Goal: Information Seeking & Learning: Learn about a topic

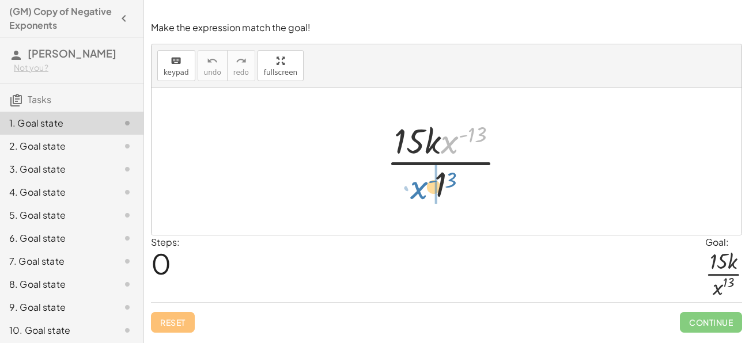
drag, startPoint x: 451, startPoint y: 142, endPoint x: 421, endPoint y: 188, distance: 54.8
click at [421, 188] on div at bounding box center [451, 161] width 140 height 89
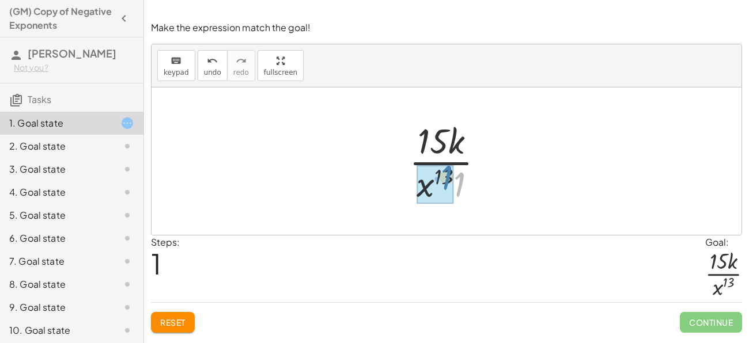
drag, startPoint x: 458, startPoint y: 184, endPoint x: 445, endPoint y: 177, distance: 14.4
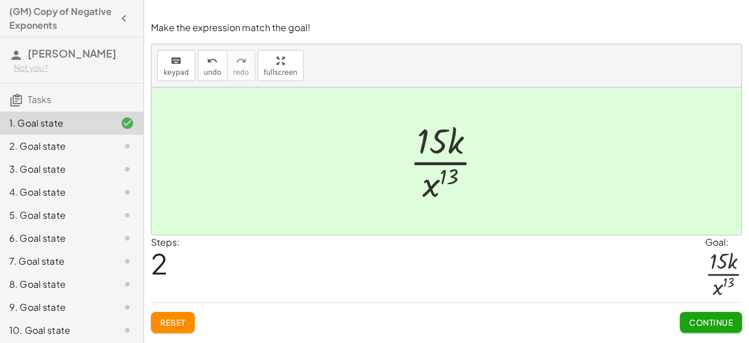
click at [700, 326] on span "Continue" at bounding box center [711, 322] width 44 height 10
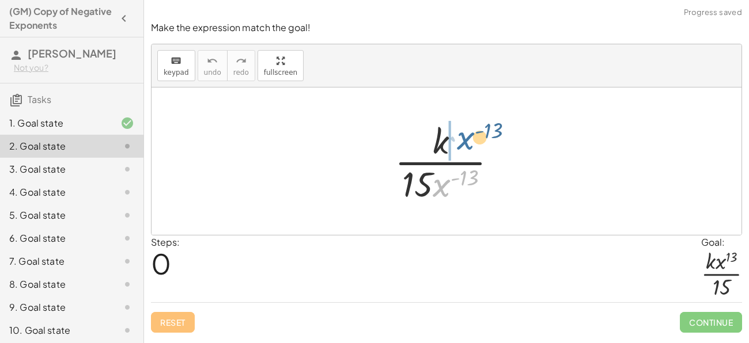
drag, startPoint x: 440, startPoint y: 190, endPoint x: 461, endPoint y: 148, distance: 46.9
click at [461, 148] on div at bounding box center [450, 161] width 123 height 89
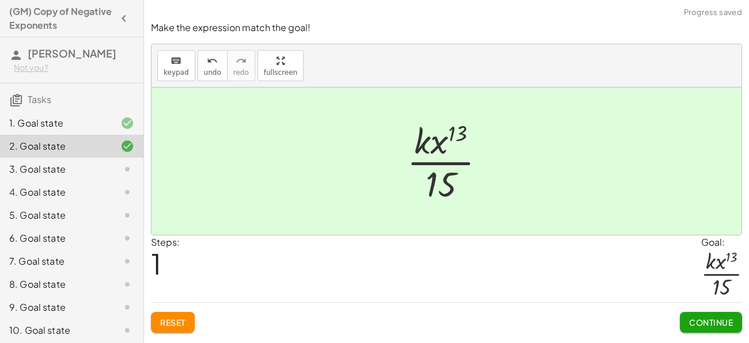
click at [697, 322] on span "Continue" at bounding box center [711, 322] width 44 height 10
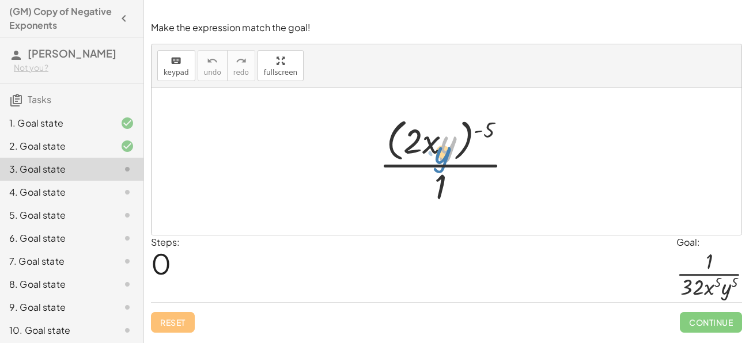
drag, startPoint x: 442, startPoint y: 149, endPoint x: 437, endPoint y: 158, distance: 10.1
click at [437, 158] on div at bounding box center [450, 161] width 154 height 94
drag, startPoint x: 487, startPoint y: 133, endPoint x: 445, endPoint y: 131, distance: 42.1
click at [445, 131] on div at bounding box center [450, 161] width 154 height 94
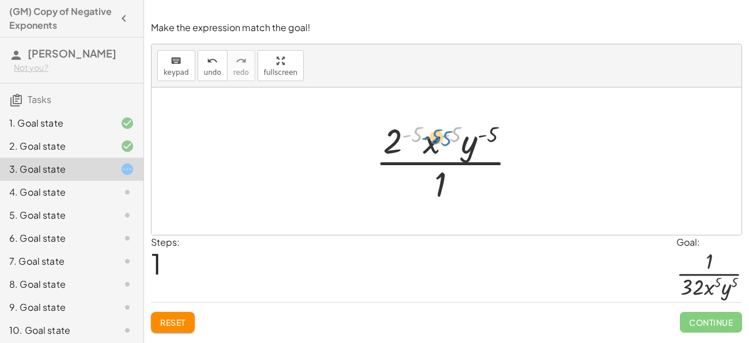
drag, startPoint x: 451, startPoint y: 134, endPoint x: 431, endPoint y: 142, distance: 21.7
click at [431, 142] on div at bounding box center [450, 161] width 161 height 89
drag, startPoint x: 389, startPoint y: 143, endPoint x: 393, endPoint y: 186, distance: 43.3
click at [393, 186] on div at bounding box center [450, 161] width 161 height 89
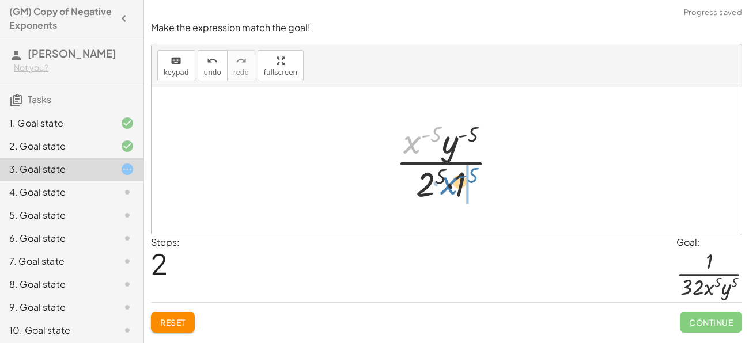
drag, startPoint x: 412, startPoint y: 146, endPoint x: 447, endPoint y: 186, distance: 52.7
click at [447, 186] on div at bounding box center [451, 161] width 122 height 89
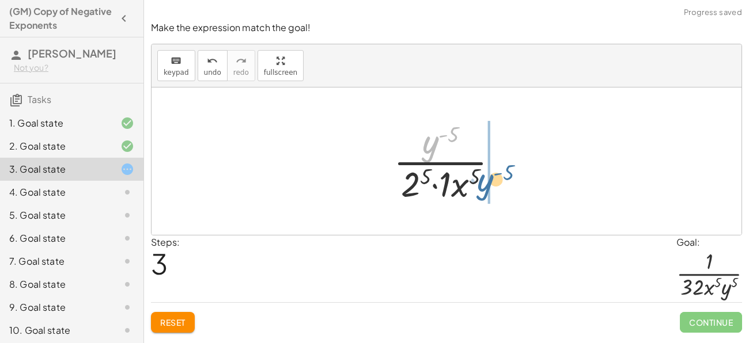
drag, startPoint x: 429, startPoint y: 142, endPoint x: 485, endPoint y: 181, distance: 67.4
click at [485, 181] on div at bounding box center [451, 161] width 126 height 89
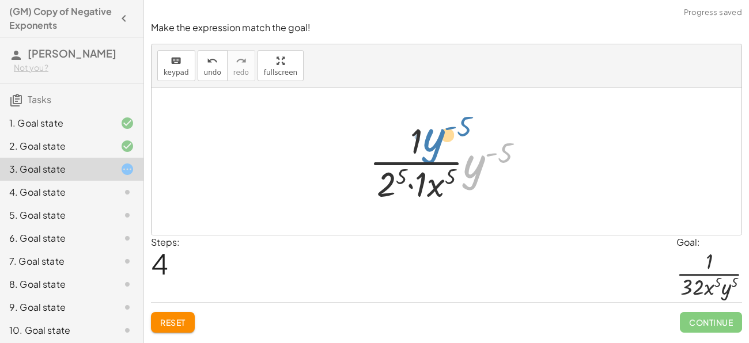
drag, startPoint x: 472, startPoint y: 172, endPoint x: 432, endPoint y: 147, distance: 46.5
click at [432, 147] on div at bounding box center [451, 161] width 175 height 89
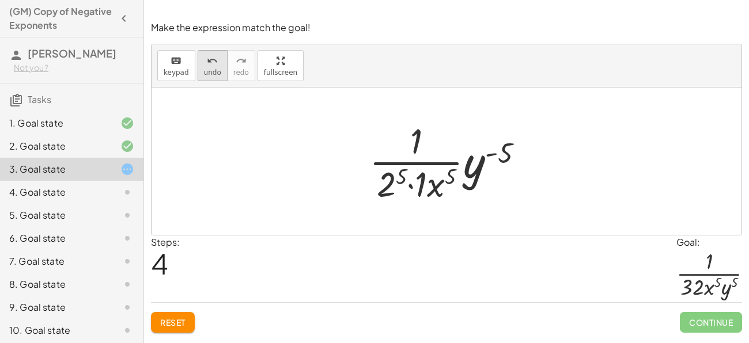
click at [204, 65] on div "undo" at bounding box center [212, 61] width 17 height 14
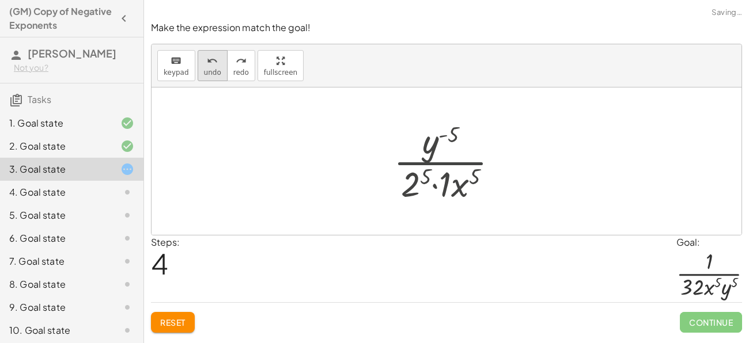
click at [204, 65] on div "undo" at bounding box center [212, 61] width 17 height 14
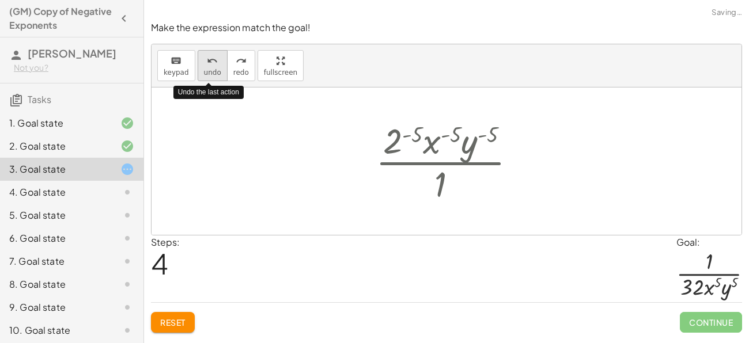
click at [204, 65] on div "undo" at bounding box center [212, 61] width 17 height 14
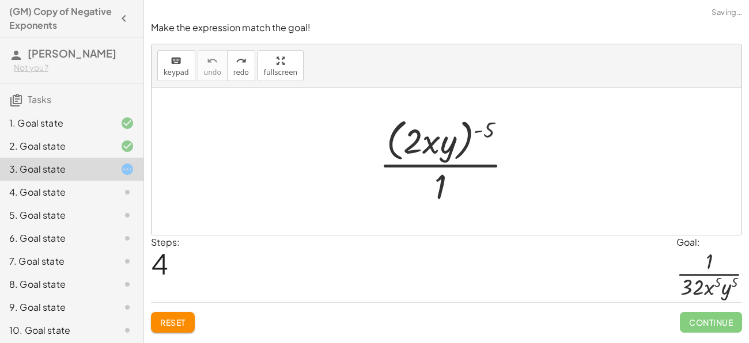
click at [186, 317] on span "Reset" at bounding box center [172, 322] width 25 height 10
drag, startPoint x: 490, startPoint y: 132, endPoint x: 460, endPoint y: 137, distance: 30.3
click at [460, 137] on div at bounding box center [450, 161] width 154 height 94
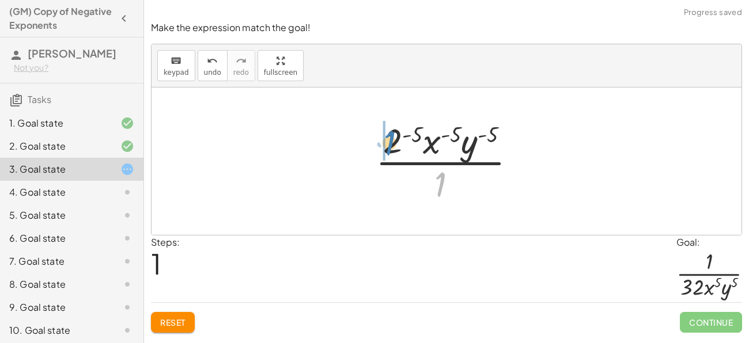
drag, startPoint x: 441, startPoint y: 185, endPoint x: 389, endPoint y: 143, distance: 66.3
click at [389, 143] on div at bounding box center [450, 161] width 161 height 89
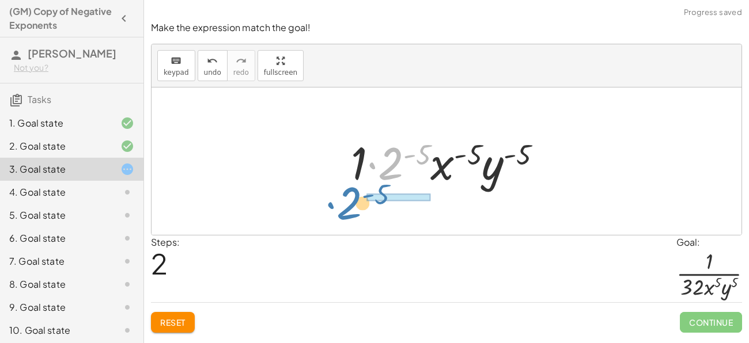
drag, startPoint x: 395, startPoint y: 160, endPoint x: 364, endPoint y: 197, distance: 49.1
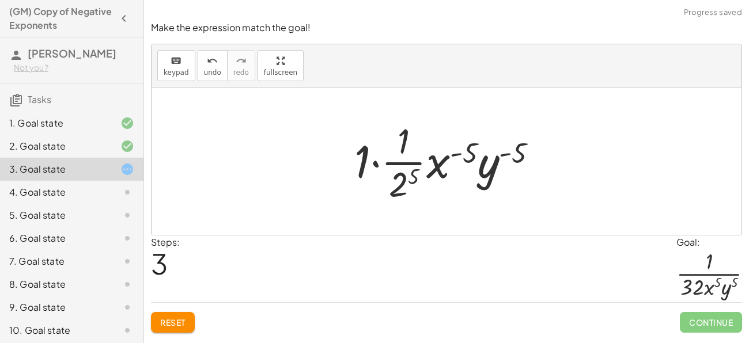
click at [173, 326] on span "Reset" at bounding box center [172, 322] width 25 height 10
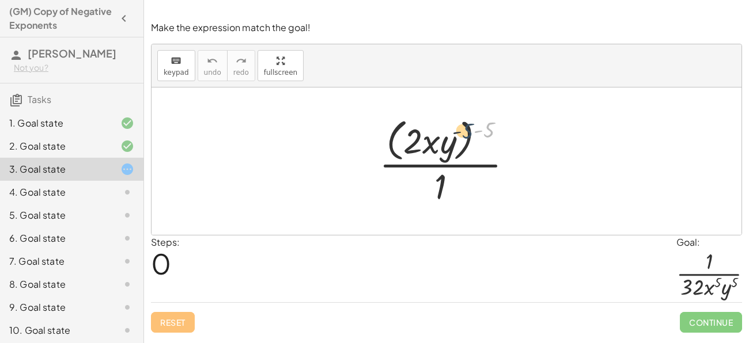
drag, startPoint x: 486, startPoint y: 132, endPoint x: 453, endPoint y: 134, distance: 32.9
click at [453, 134] on div at bounding box center [450, 161] width 154 height 94
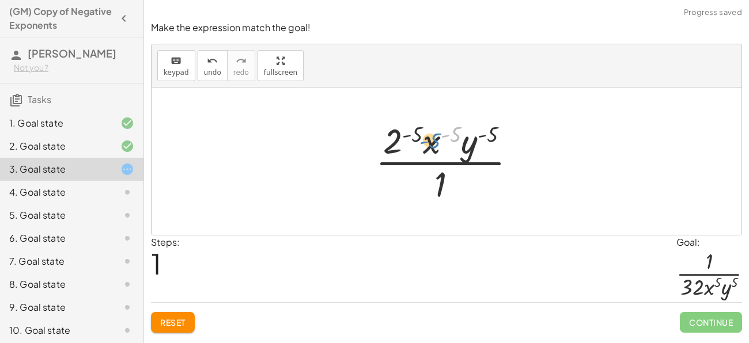
drag, startPoint x: 453, startPoint y: 138, endPoint x: 430, endPoint y: 145, distance: 24.1
click at [430, 145] on div at bounding box center [450, 161] width 161 height 89
drag, startPoint x: 439, startPoint y: 184, endPoint x: 437, endPoint y: 193, distance: 9.4
click at [437, 193] on div at bounding box center [450, 161] width 161 height 89
click at [471, 146] on div at bounding box center [450, 161] width 161 height 89
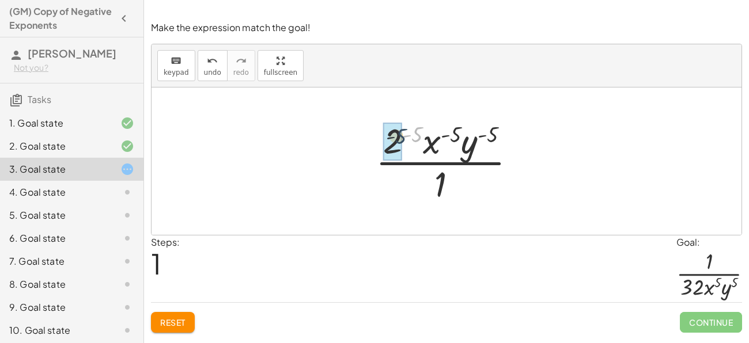
drag, startPoint x: 417, startPoint y: 134, endPoint x: 395, endPoint y: 136, distance: 22.0
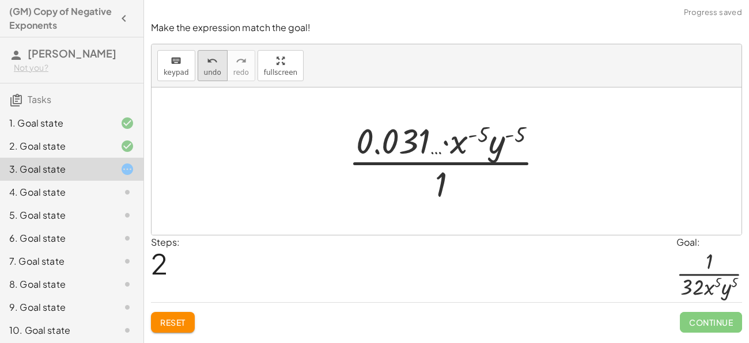
click at [204, 71] on span "undo" at bounding box center [212, 73] width 17 height 8
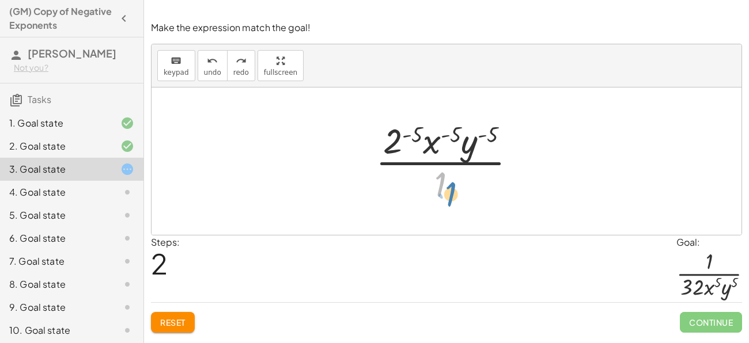
drag, startPoint x: 440, startPoint y: 181, endPoint x: 451, endPoint y: 192, distance: 15.1
click at [451, 192] on div at bounding box center [450, 161] width 161 height 89
drag, startPoint x: 493, startPoint y: 133, endPoint x: 456, endPoint y: 190, distance: 67.6
click at [456, 190] on div at bounding box center [450, 161] width 161 height 89
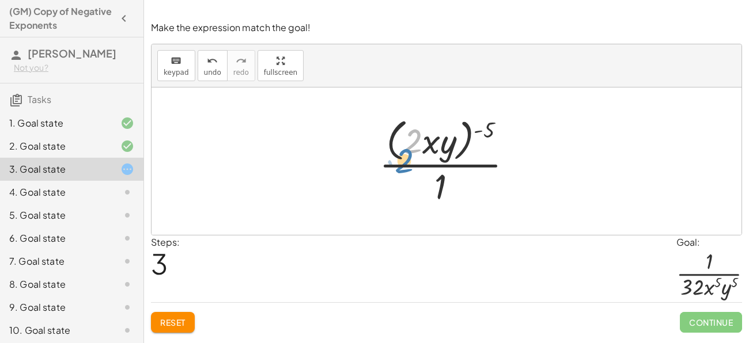
drag, startPoint x: 418, startPoint y: 141, endPoint x: 410, endPoint y: 156, distance: 17.3
click at [410, 156] on div at bounding box center [450, 161] width 154 height 94
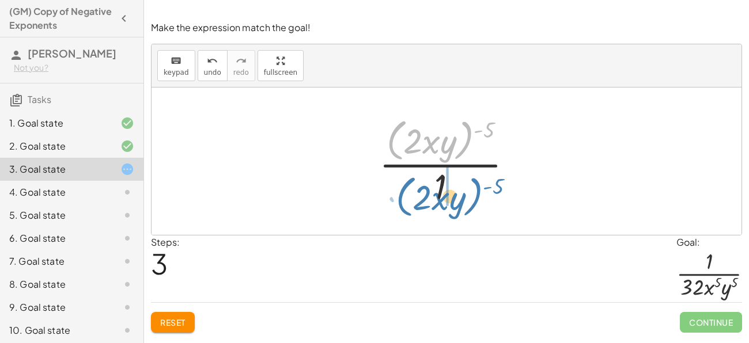
drag, startPoint x: 389, startPoint y: 143, endPoint x: 399, endPoint y: 200, distance: 57.4
click at [399, 200] on div at bounding box center [450, 161] width 154 height 94
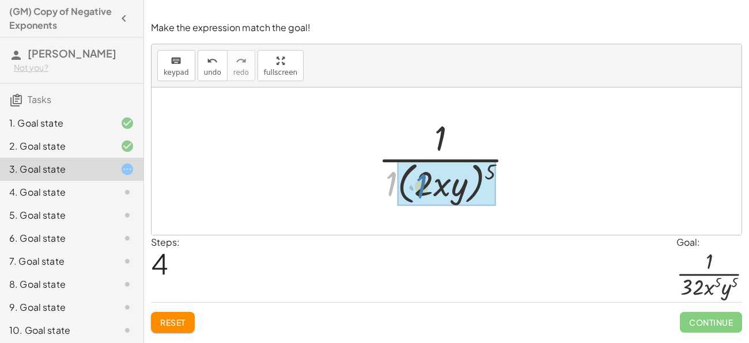
drag, startPoint x: 391, startPoint y: 182, endPoint x: 421, endPoint y: 184, distance: 30.0
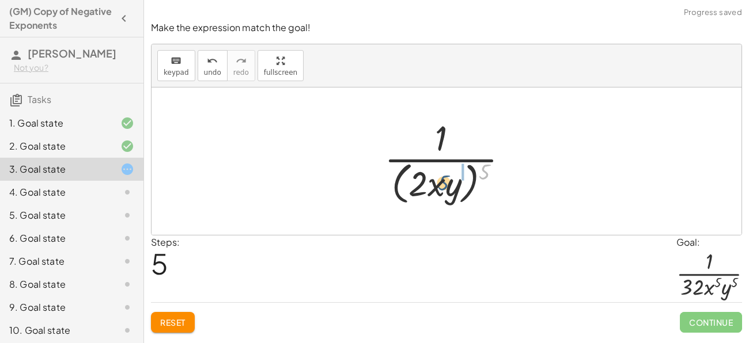
drag, startPoint x: 485, startPoint y: 173, endPoint x: 442, endPoint y: 184, distance: 43.5
click at [442, 184] on div at bounding box center [451, 161] width 145 height 94
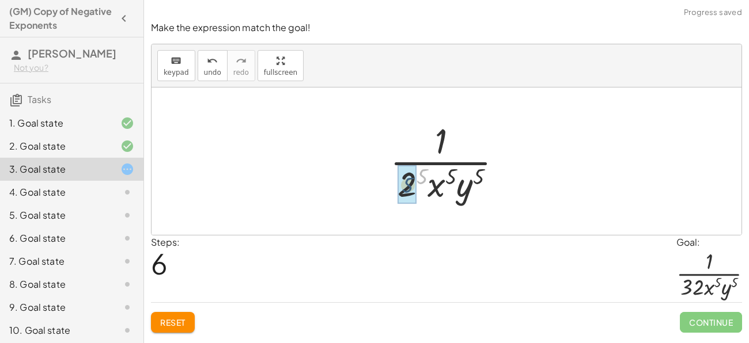
drag, startPoint x: 421, startPoint y: 176, endPoint x: 405, endPoint y: 185, distance: 17.8
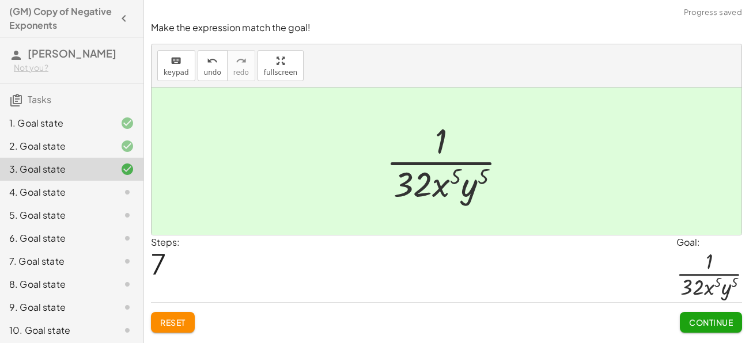
click at [691, 320] on span "Continue" at bounding box center [711, 322] width 44 height 10
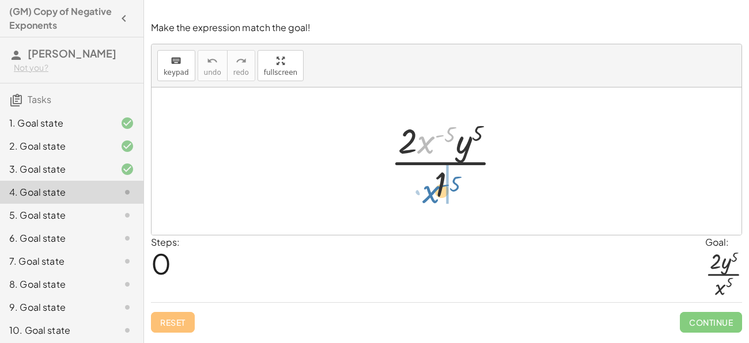
drag, startPoint x: 425, startPoint y: 142, endPoint x: 428, endPoint y: 191, distance: 49.1
click at [428, 191] on div at bounding box center [450, 161] width 131 height 89
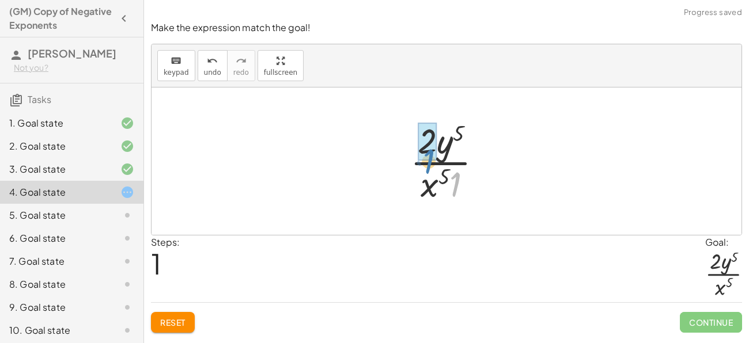
drag, startPoint x: 456, startPoint y: 186, endPoint x: 427, endPoint y: 164, distance: 36.1
click at [427, 164] on div at bounding box center [450, 161] width 93 height 89
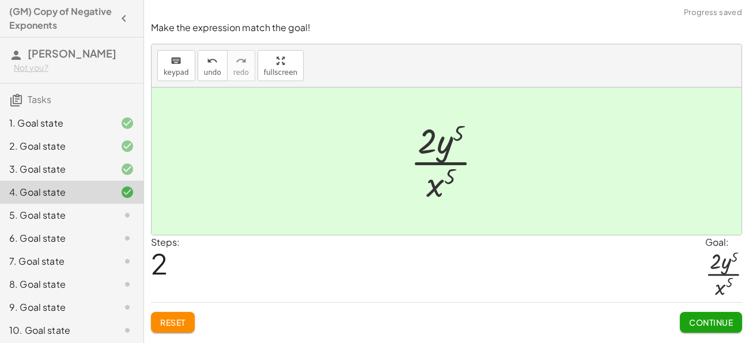
click at [694, 318] on span "Continue" at bounding box center [711, 322] width 44 height 10
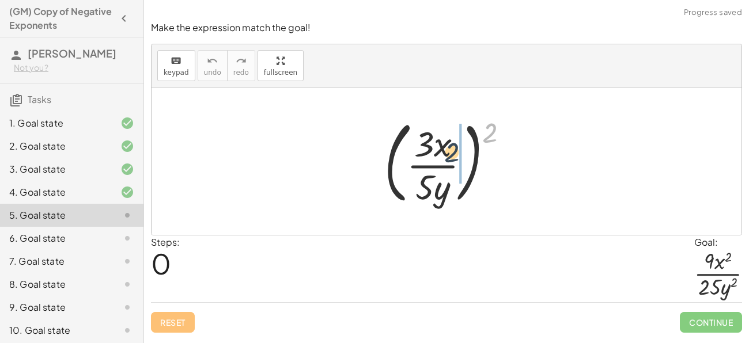
drag, startPoint x: 489, startPoint y: 139, endPoint x: 450, endPoint y: 160, distance: 44.1
click at [450, 160] on div at bounding box center [451, 161] width 145 height 96
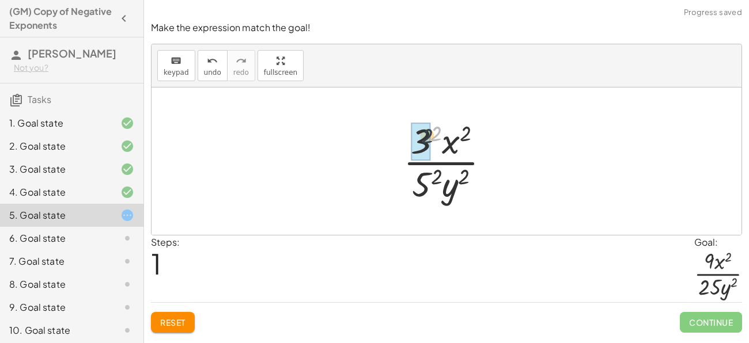
drag, startPoint x: 437, startPoint y: 134, endPoint x: 423, endPoint y: 138, distance: 15.0
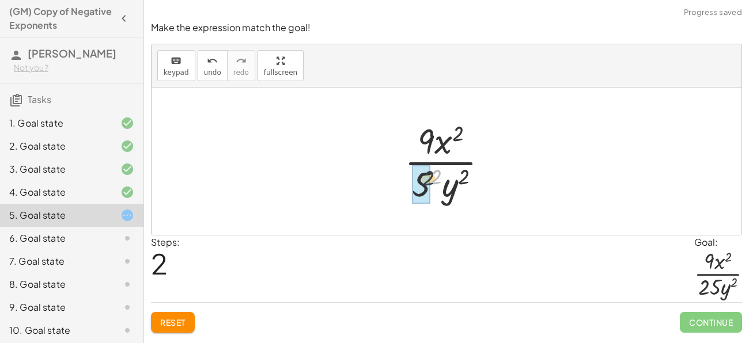
drag, startPoint x: 436, startPoint y: 176, endPoint x: 413, endPoint y: 180, distance: 22.9
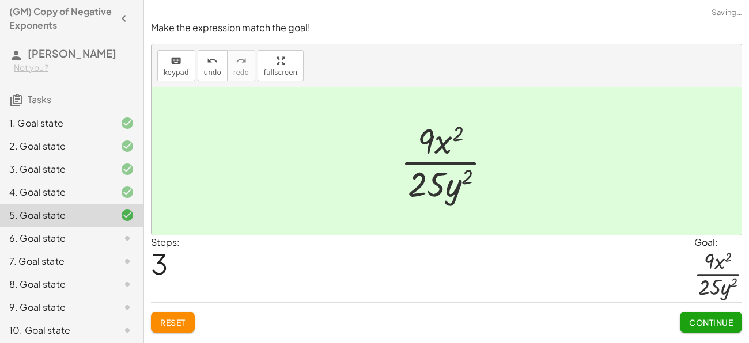
click at [728, 318] on span "Continue" at bounding box center [711, 322] width 44 height 10
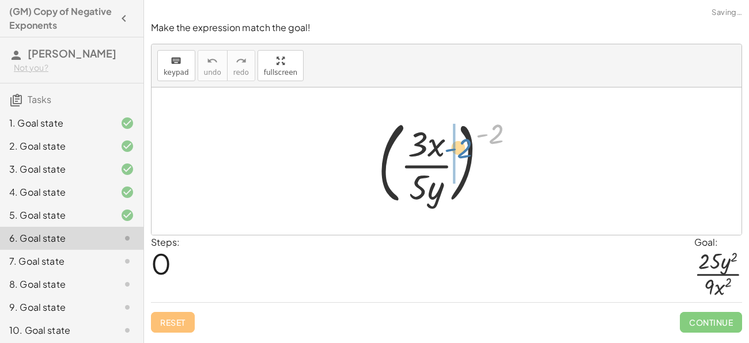
drag, startPoint x: 496, startPoint y: 143, endPoint x: 451, endPoint y: 162, distance: 49.0
click at [451, 162] on div at bounding box center [451, 161] width 158 height 96
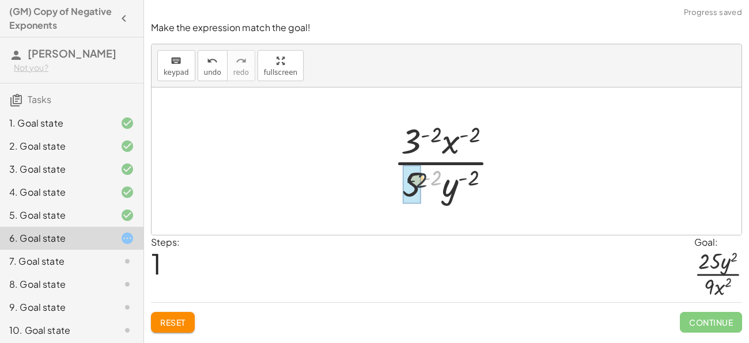
drag, startPoint x: 432, startPoint y: 181, endPoint x: 415, endPoint y: 183, distance: 17.4
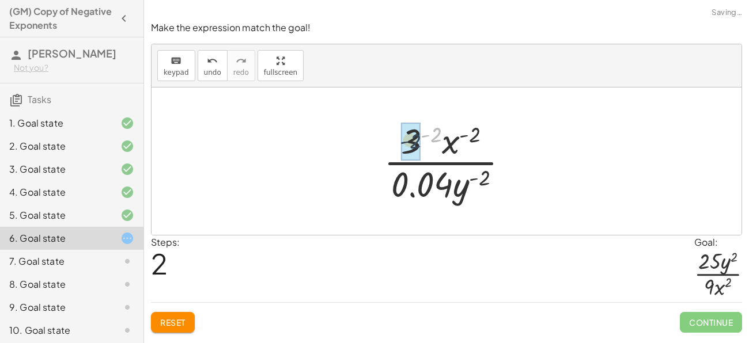
drag, startPoint x: 433, startPoint y: 133, endPoint x: 411, endPoint y: 139, distance: 23.3
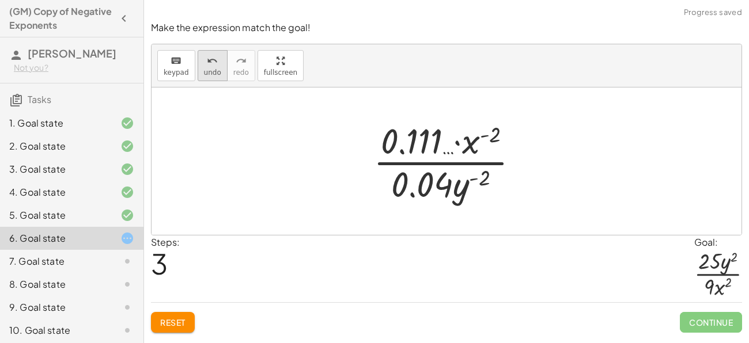
click at [211, 66] on button "undo undo" at bounding box center [213, 65] width 30 height 31
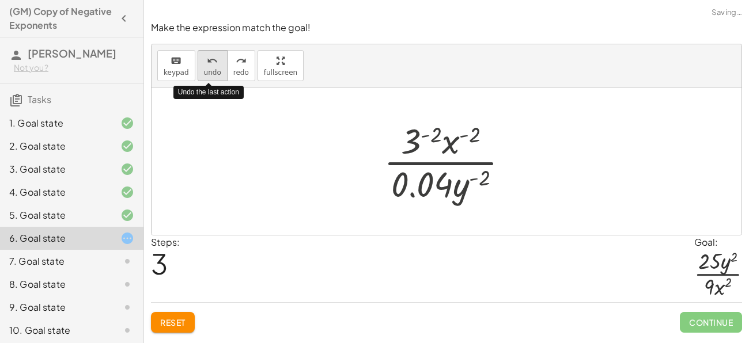
click at [211, 66] on button "undo undo" at bounding box center [213, 65] width 30 height 31
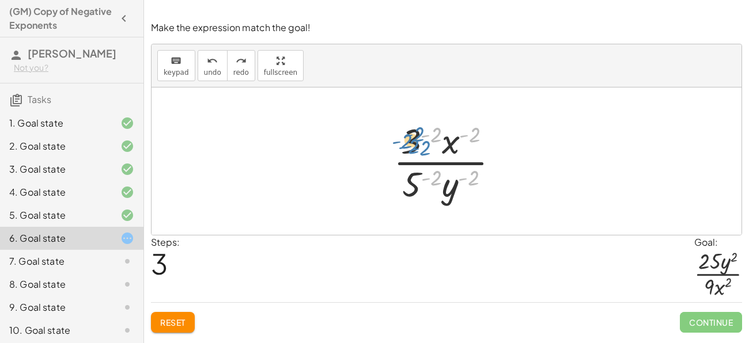
drag, startPoint x: 471, startPoint y: 175, endPoint x: 419, endPoint y: 147, distance: 59.0
click at [419, 147] on div at bounding box center [451, 161] width 126 height 89
drag, startPoint x: 474, startPoint y: 177, endPoint x: 433, endPoint y: 177, distance: 41.5
click at [433, 177] on div at bounding box center [451, 161] width 126 height 89
drag, startPoint x: 433, startPoint y: 177, endPoint x: 423, endPoint y: 176, distance: 9.9
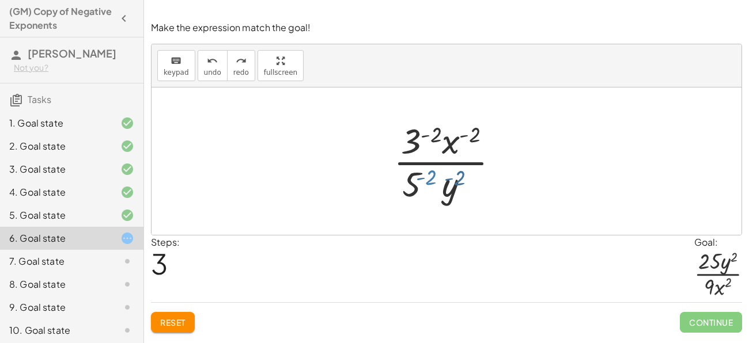
click at [423, 176] on div at bounding box center [451, 161] width 126 height 89
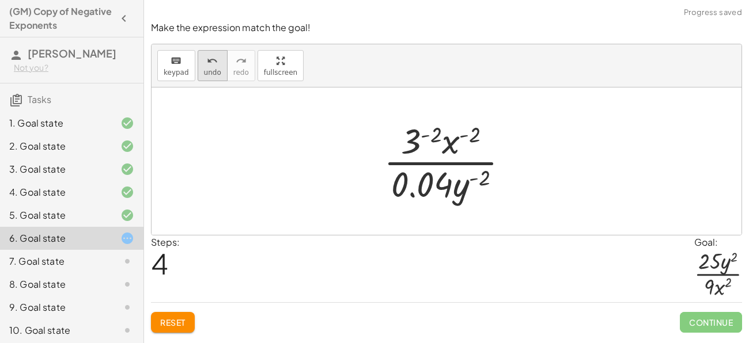
click at [207, 61] on icon "undo" at bounding box center [212, 61] width 11 height 14
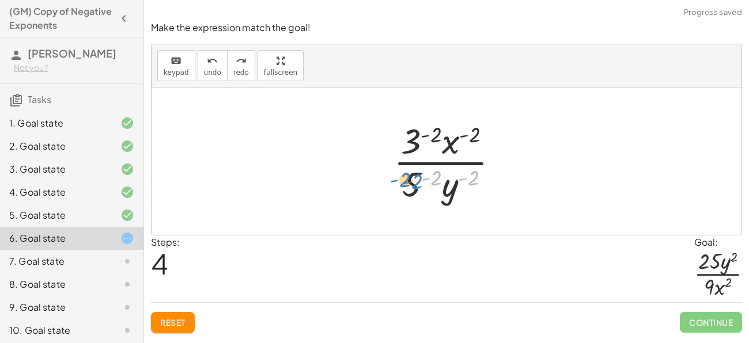
drag, startPoint x: 473, startPoint y: 177, endPoint x: 415, endPoint y: 182, distance: 57.8
click at [415, 182] on div at bounding box center [451, 161] width 126 height 89
click at [436, 176] on div at bounding box center [451, 161] width 126 height 89
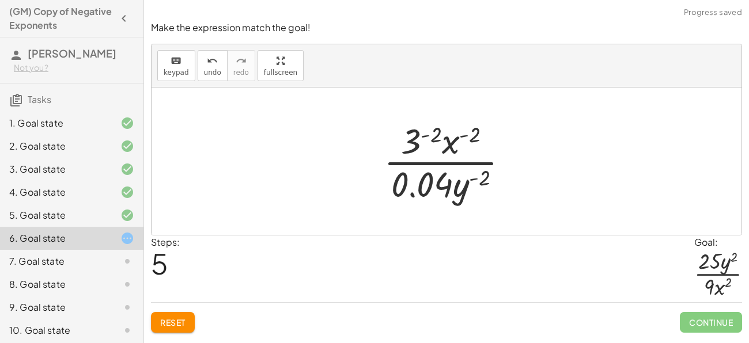
click at [480, 181] on div at bounding box center [451, 161] width 146 height 89
click at [482, 184] on div at bounding box center [451, 161] width 146 height 89
click at [433, 136] on div at bounding box center [451, 161] width 146 height 89
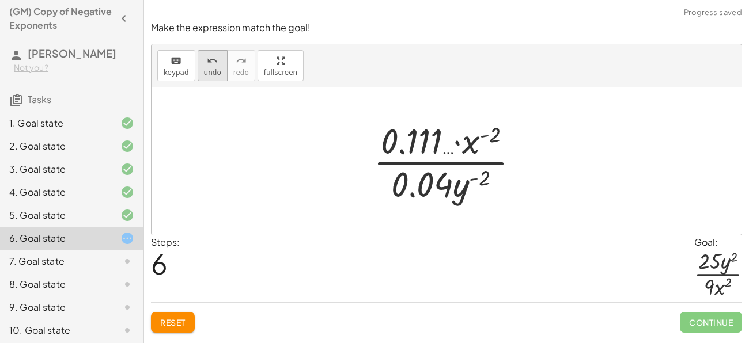
click at [207, 70] on span "undo" at bounding box center [212, 73] width 17 height 8
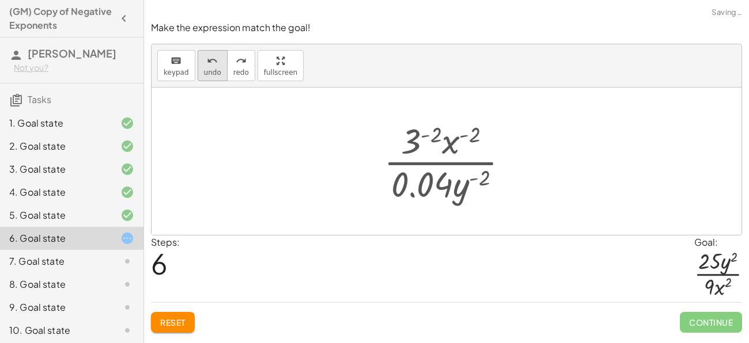
click at [207, 70] on span "undo" at bounding box center [212, 73] width 17 height 8
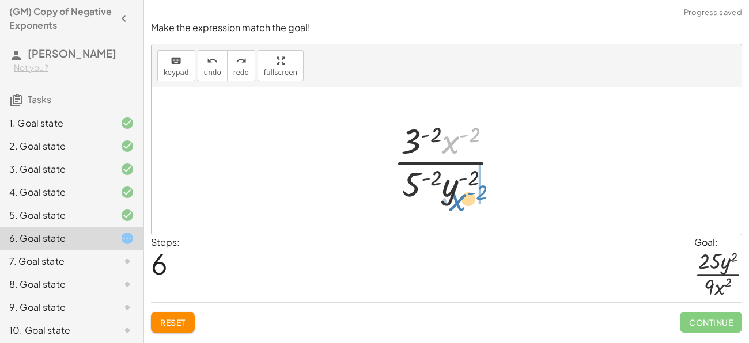
drag, startPoint x: 444, startPoint y: 147, endPoint x: 445, endPoint y: 202, distance: 55.3
click at [445, 202] on div at bounding box center [451, 161] width 126 height 89
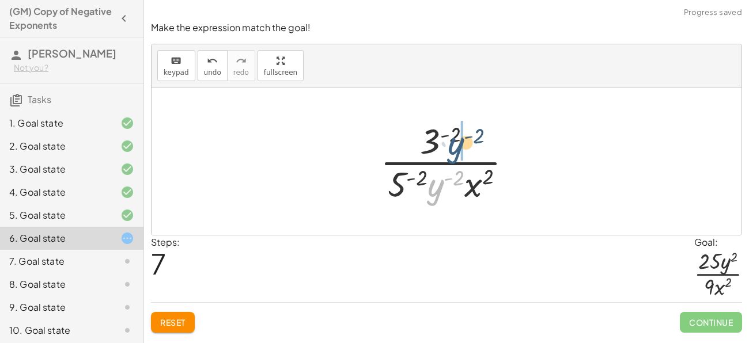
drag, startPoint x: 437, startPoint y: 194, endPoint x: 460, endPoint y: 152, distance: 48.2
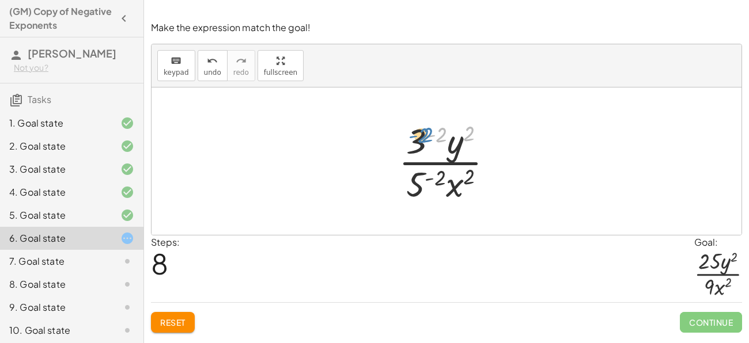
drag, startPoint x: 471, startPoint y: 137, endPoint x: 429, endPoint y: 138, distance: 42.1
click at [429, 138] on div at bounding box center [450, 161] width 115 height 89
drag, startPoint x: 434, startPoint y: 180, endPoint x: 476, endPoint y: 130, distance: 65.4
click at [476, 130] on div at bounding box center [450, 161] width 115 height 89
drag, startPoint x: 413, startPoint y: 185, endPoint x: 413, endPoint y: 146, distance: 38.6
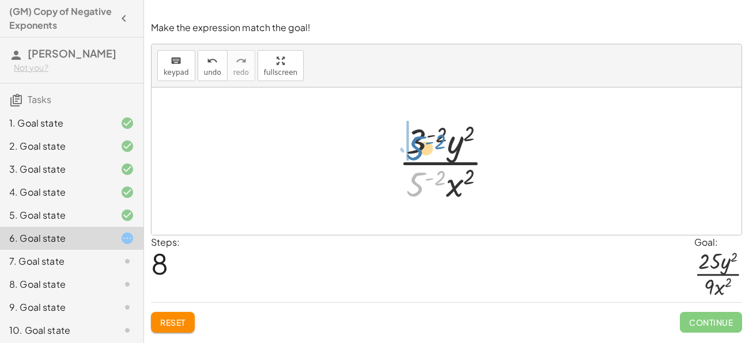
click at [413, 146] on div at bounding box center [450, 161] width 115 height 89
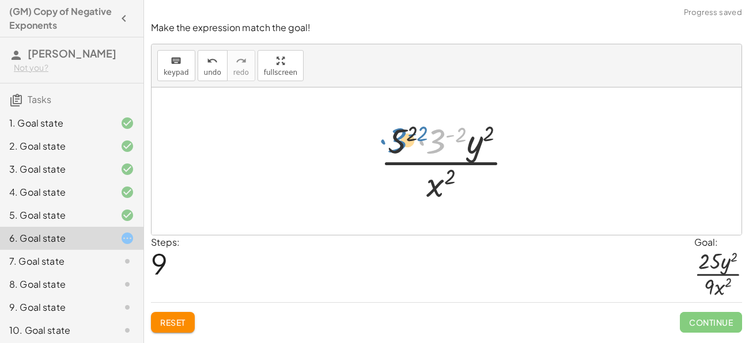
drag, startPoint x: 437, startPoint y: 147, endPoint x: 399, endPoint y: 146, distance: 38.0
click at [399, 146] on div at bounding box center [450, 161] width 153 height 89
drag, startPoint x: 398, startPoint y: 145, endPoint x: 435, endPoint y: 141, distance: 37.7
click at [435, 141] on div at bounding box center [450, 161] width 153 height 89
drag, startPoint x: 396, startPoint y: 142, endPoint x: 397, endPoint y: 158, distance: 16.2
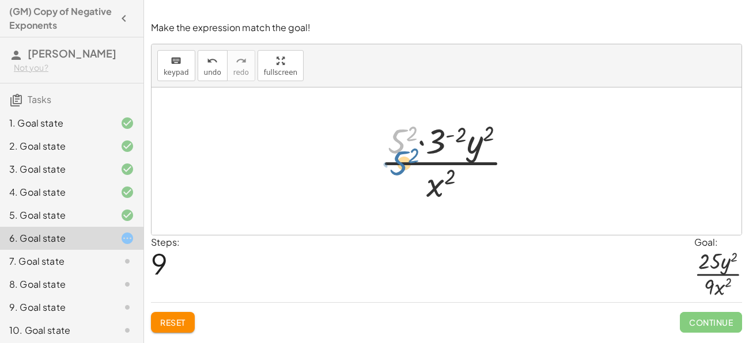
click at [397, 158] on div at bounding box center [450, 161] width 153 height 89
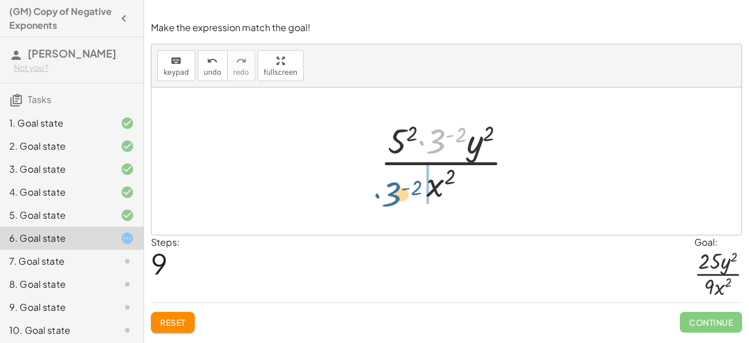
drag, startPoint x: 435, startPoint y: 142, endPoint x: 389, endPoint y: 195, distance: 70.7
click at [389, 195] on div at bounding box center [450, 161] width 153 height 89
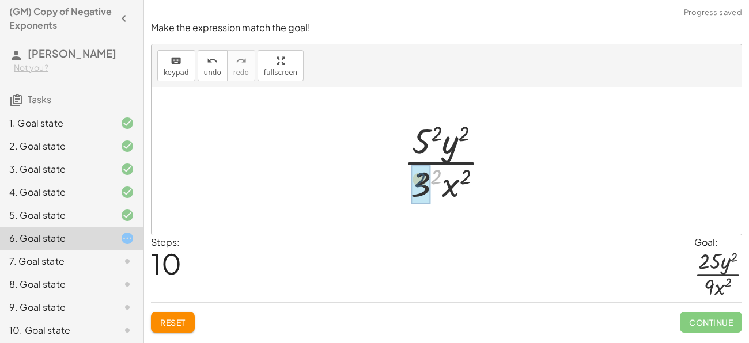
drag, startPoint x: 437, startPoint y: 181, endPoint x: 420, endPoint y: 184, distance: 17.5
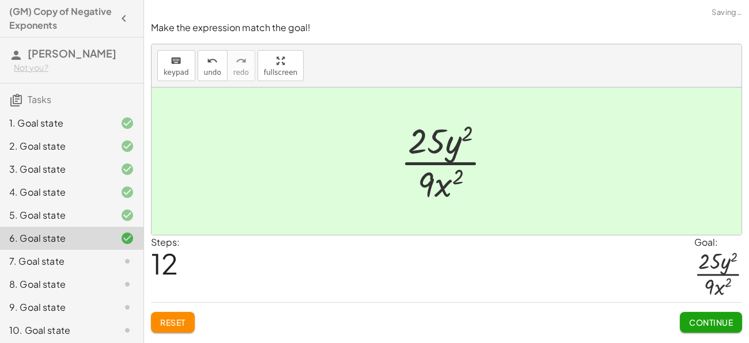
click at [721, 324] on span "Continue" at bounding box center [711, 322] width 44 height 10
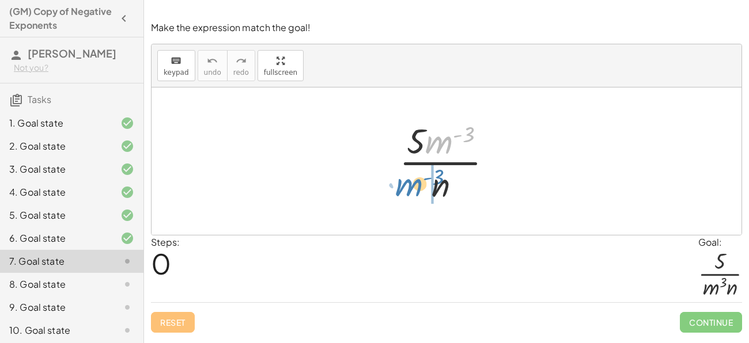
drag, startPoint x: 427, startPoint y: 141, endPoint x: 393, endPoint y: 184, distance: 55.3
click at [394, 184] on div at bounding box center [451, 161] width 114 height 89
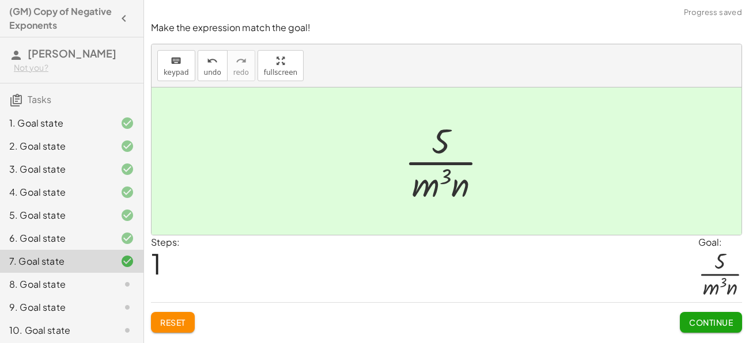
click at [689, 317] on span "Continue" at bounding box center [711, 322] width 44 height 10
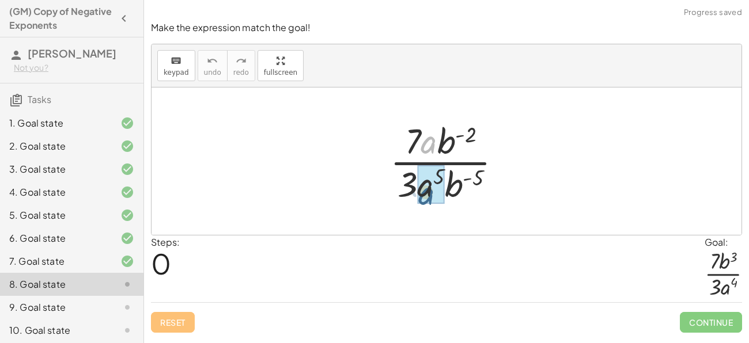
drag, startPoint x: 425, startPoint y: 143, endPoint x: 419, endPoint y: 194, distance: 51.0
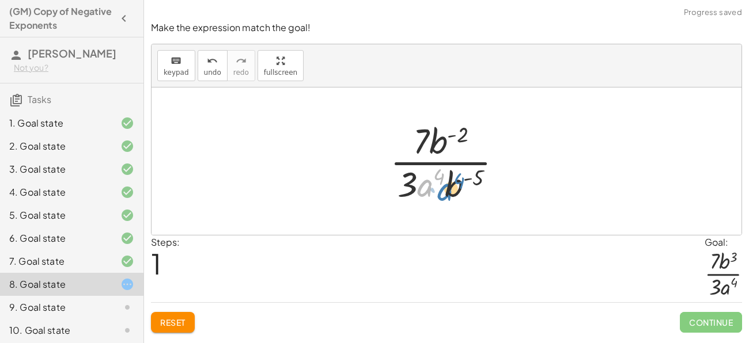
click at [424, 191] on div at bounding box center [450, 161] width 133 height 89
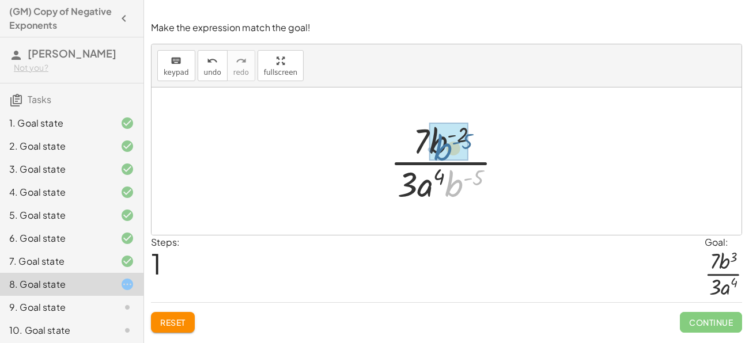
drag, startPoint x: 453, startPoint y: 191, endPoint x: 440, endPoint y: 153, distance: 40.8
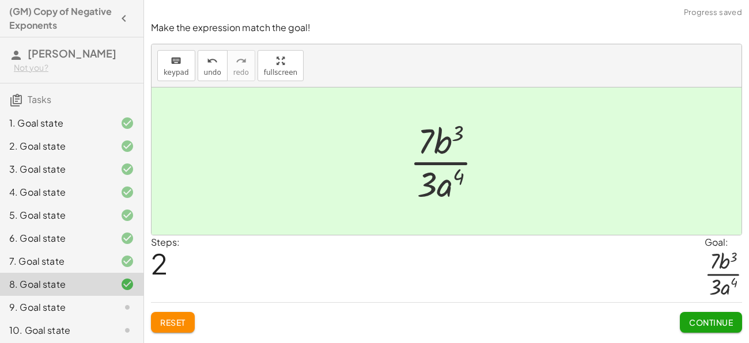
click at [696, 324] on span "Continue" at bounding box center [711, 322] width 44 height 10
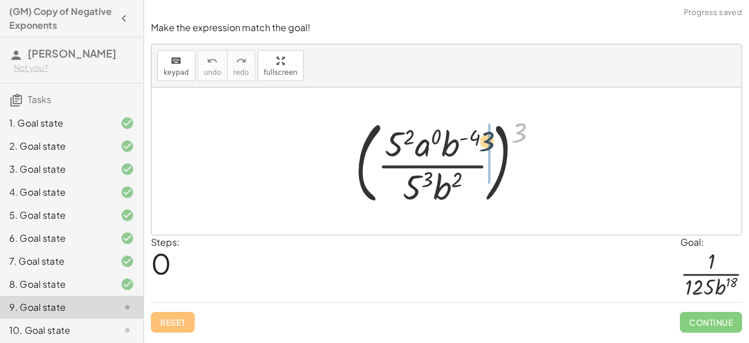
drag, startPoint x: 520, startPoint y: 140, endPoint x: 486, endPoint y: 149, distance: 35.2
click at [486, 149] on div at bounding box center [451, 161] width 204 height 96
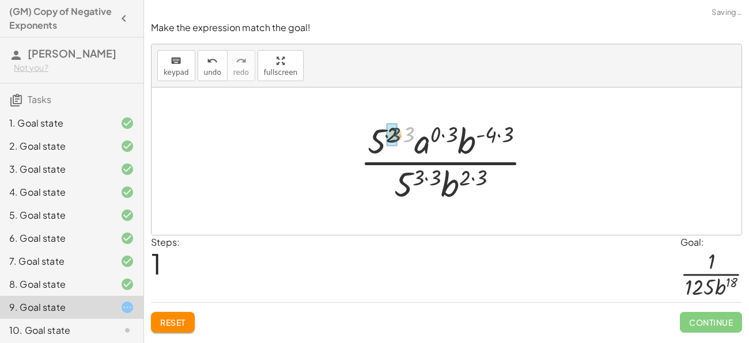
drag, startPoint x: 410, startPoint y: 137, endPoint x: 395, endPoint y: 137, distance: 14.4
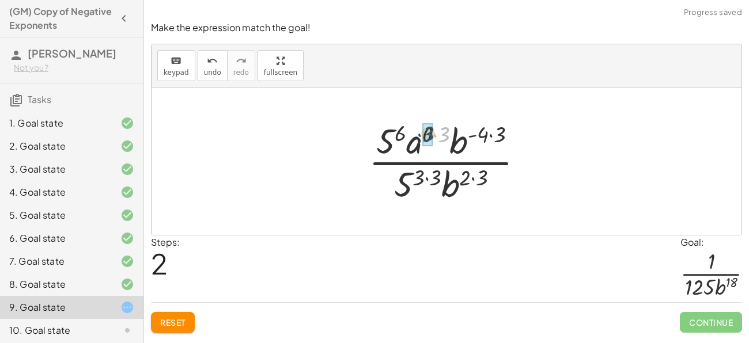
drag, startPoint x: 445, startPoint y: 137, endPoint x: 428, endPoint y: 137, distance: 17.3
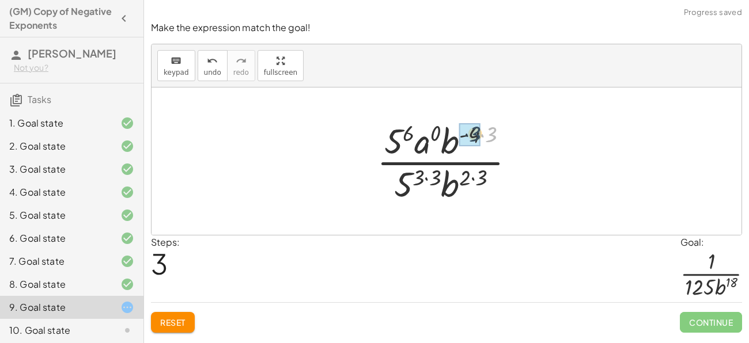
drag, startPoint x: 491, startPoint y: 138, endPoint x: 473, endPoint y: 137, distance: 17.9
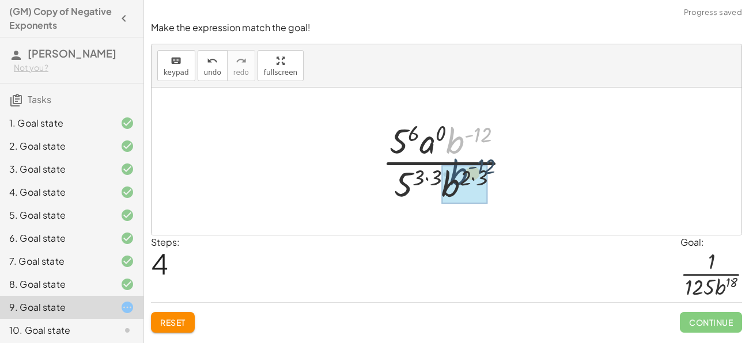
drag, startPoint x: 449, startPoint y: 142, endPoint x: 447, endPoint y: 180, distance: 38.1
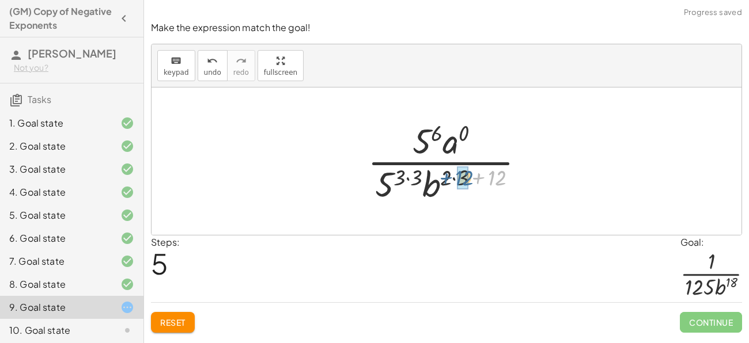
drag, startPoint x: 500, startPoint y: 175, endPoint x: 466, endPoint y: 175, distance: 33.4
drag, startPoint x: 495, startPoint y: 180, endPoint x: 467, endPoint y: 181, distance: 28.3
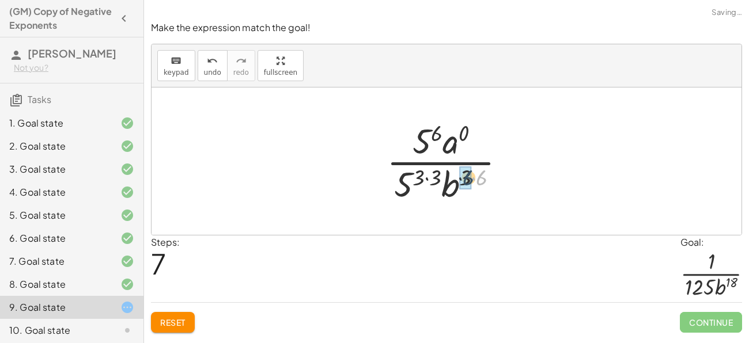
drag, startPoint x: 484, startPoint y: 179, endPoint x: 469, endPoint y: 179, distance: 15.0
drag, startPoint x: 441, startPoint y: 181, endPoint x: 426, endPoint y: 183, distance: 15.6
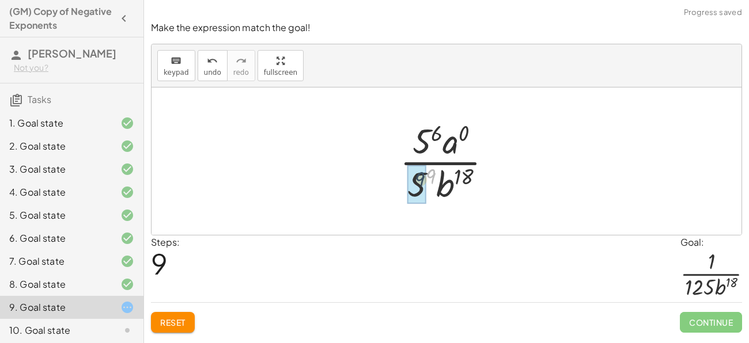
drag, startPoint x: 432, startPoint y: 179, endPoint x: 419, endPoint y: 183, distance: 13.1
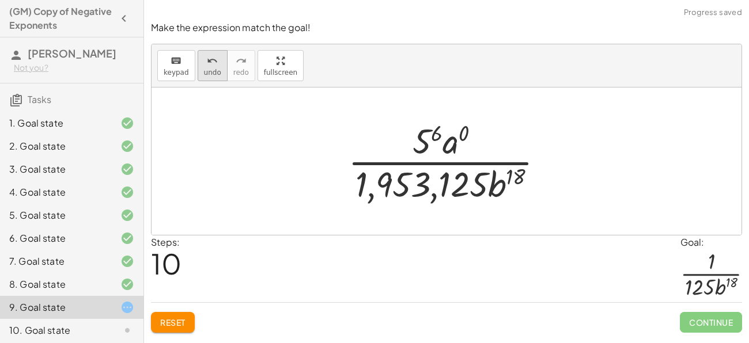
click at [207, 66] on icon "undo" at bounding box center [212, 61] width 11 height 14
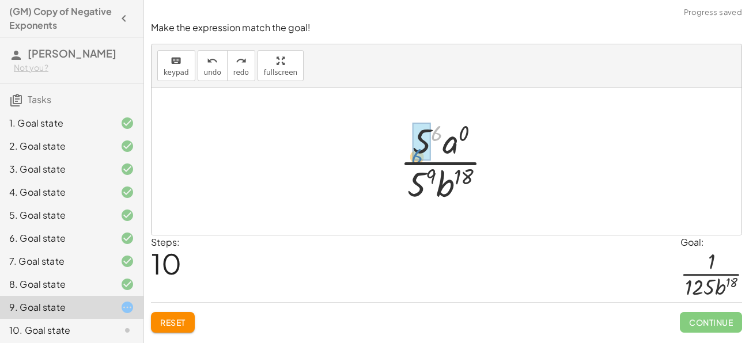
drag, startPoint x: 435, startPoint y: 137, endPoint x: 418, endPoint y: 146, distance: 18.8
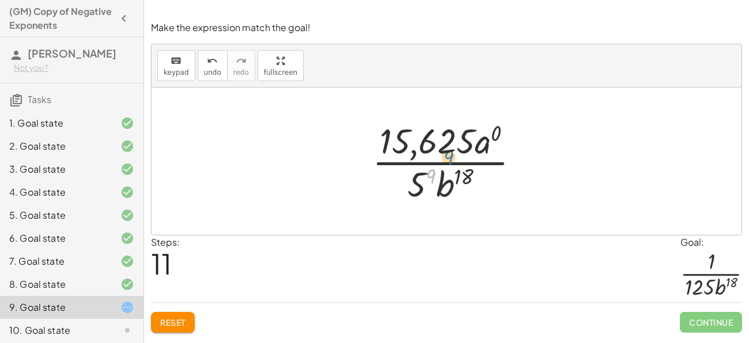
drag, startPoint x: 430, startPoint y: 176, endPoint x: 448, endPoint y: 157, distance: 26.1
click at [448, 157] on div at bounding box center [450, 161] width 168 height 89
drag, startPoint x: 417, startPoint y: 181, endPoint x: 423, endPoint y: 142, distance: 39.6
click at [423, 142] on div at bounding box center [450, 161] width 168 height 89
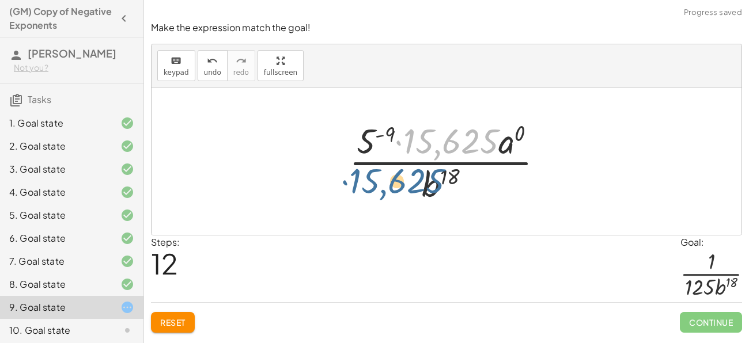
drag, startPoint x: 447, startPoint y: 149, endPoint x: 384, endPoint y: 187, distance: 73.7
click at [384, 187] on div at bounding box center [450, 161] width 215 height 89
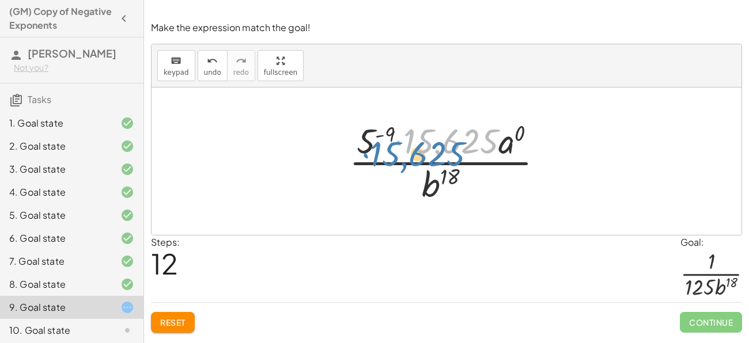
drag, startPoint x: 434, startPoint y: 148, endPoint x: 416, endPoint y: 150, distance: 18.0
click at [416, 150] on div at bounding box center [450, 161] width 215 height 89
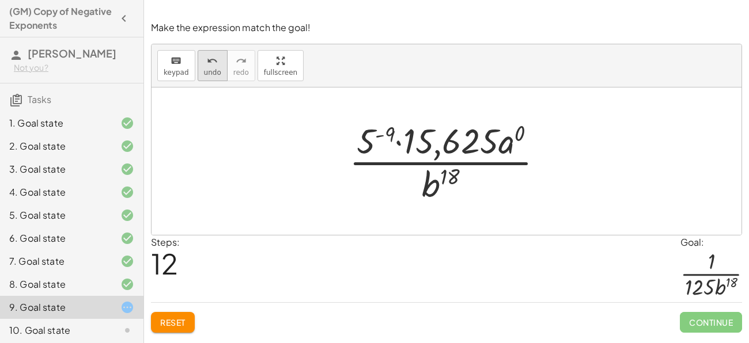
click at [213, 77] on button "undo undo" at bounding box center [213, 65] width 30 height 31
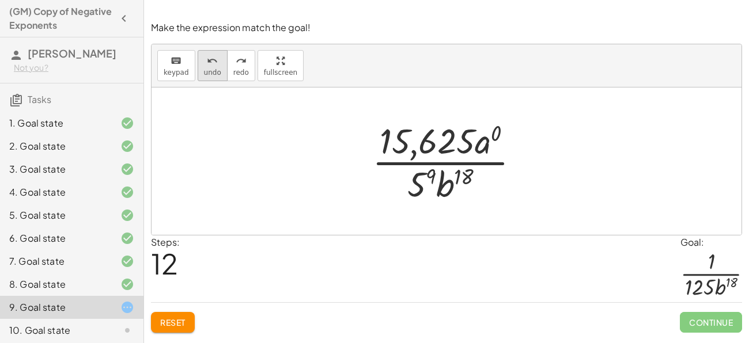
click at [209, 66] on icon "undo" at bounding box center [212, 61] width 11 height 14
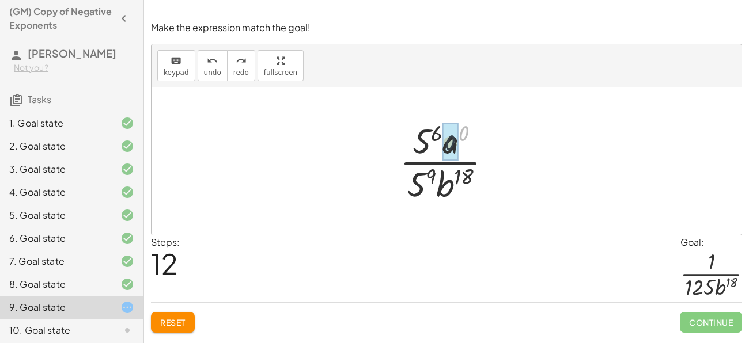
drag, startPoint x: 464, startPoint y: 137, endPoint x: 448, endPoint y: 147, distance: 18.7
drag, startPoint x: 460, startPoint y: 140, endPoint x: 423, endPoint y: 144, distance: 37.7
drag, startPoint x: 432, startPoint y: 172, endPoint x: 453, endPoint y: 132, distance: 45.4
click at [453, 132] on div at bounding box center [450, 161] width 113 height 89
drag, startPoint x: 452, startPoint y: 132, endPoint x: 437, endPoint y: 142, distance: 17.4
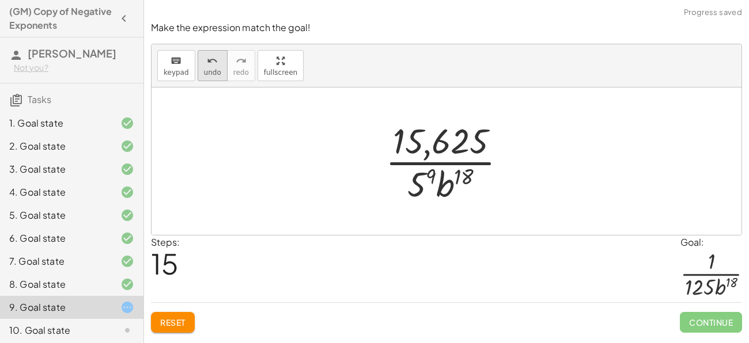
click at [211, 69] on span "undo" at bounding box center [212, 73] width 17 height 8
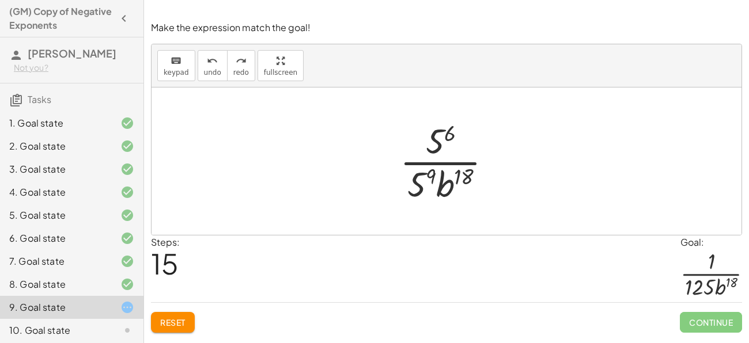
click at [171, 318] on span "Reset" at bounding box center [172, 322] width 25 height 10
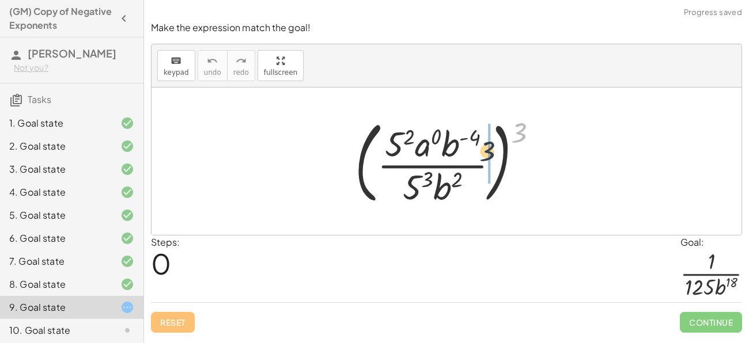
drag, startPoint x: 516, startPoint y: 126, endPoint x: 480, endPoint y: 147, distance: 41.3
click at [480, 147] on div at bounding box center [451, 161] width 204 height 96
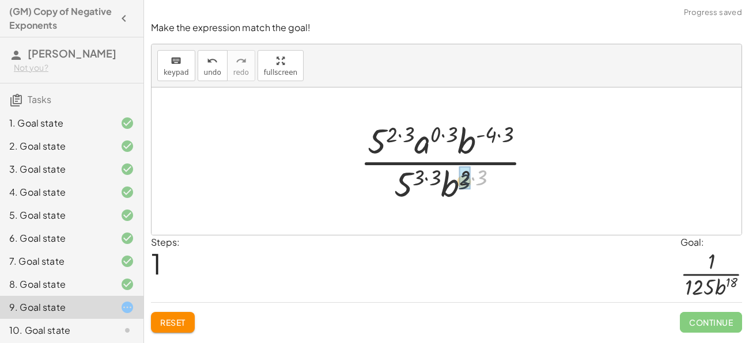
drag, startPoint x: 484, startPoint y: 174, endPoint x: 465, endPoint y: 178, distance: 19.4
drag, startPoint x: 512, startPoint y: 131, endPoint x: 495, endPoint y: 132, distance: 16.7
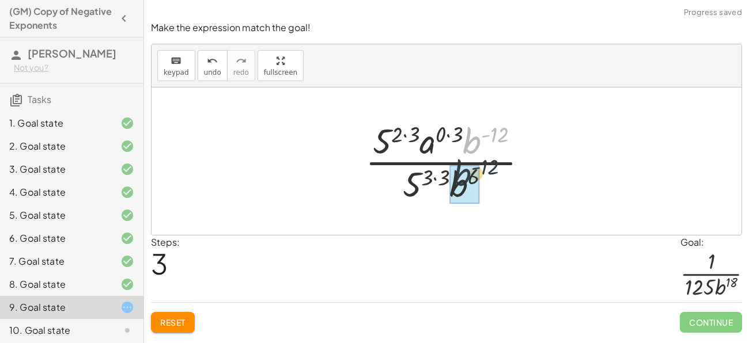
drag, startPoint x: 472, startPoint y: 142, endPoint x: 460, endPoint y: 182, distance: 42.1
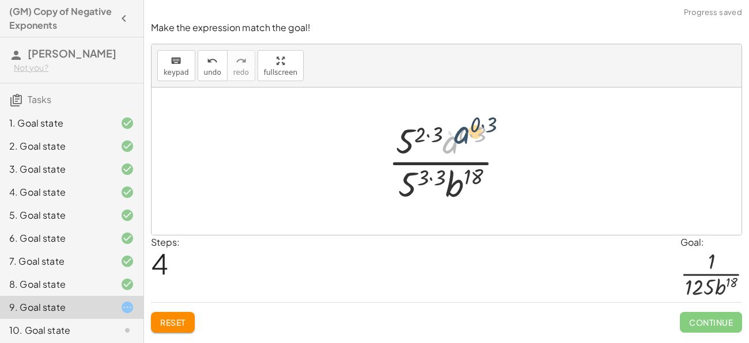
drag, startPoint x: 450, startPoint y: 146, endPoint x: 461, endPoint y: 137, distance: 15.1
click at [461, 137] on div at bounding box center [451, 161] width 137 height 89
drag, startPoint x: 478, startPoint y: 135, endPoint x: 465, endPoint y: 133, distance: 13.4
drag, startPoint x: 474, startPoint y: 135, endPoint x: 457, endPoint y: 145, distance: 19.6
drag, startPoint x: 464, startPoint y: 146, endPoint x: 468, endPoint y: 152, distance: 6.6
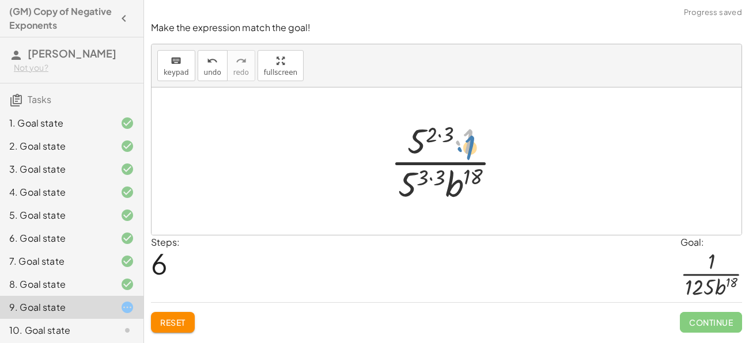
click at [468, 152] on div at bounding box center [450, 161] width 131 height 89
drag, startPoint x: 440, startPoint y: 179, endPoint x: 425, endPoint y: 177, distance: 15.0
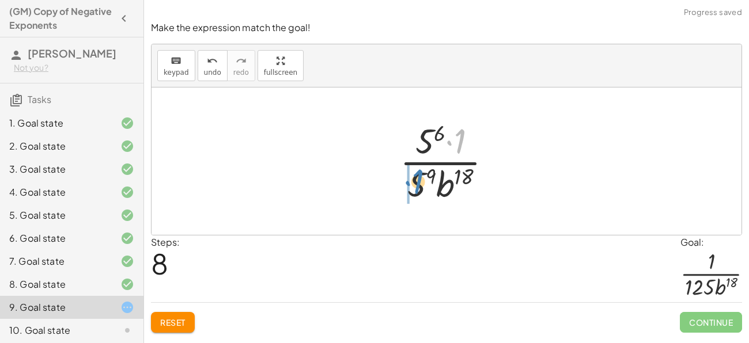
drag, startPoint x: 460, startPoint y: 147, endPoint x: 417, endPoint y: 188, distance: 59.5
click at [417, 188] on div at bounding box center [450, 161] width 113 height 89
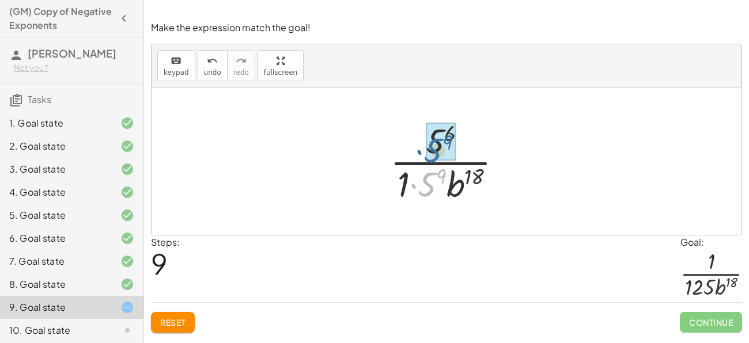
drag, startPoint x: 431, startPoint y: 184, endPoint x: 438, endPoint y: 149, distance: 35.9
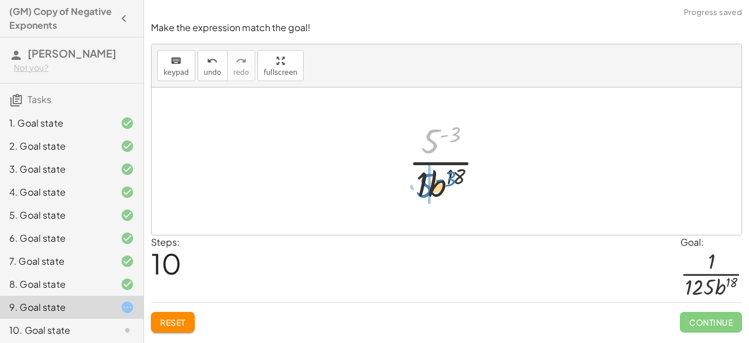
drag, startPoint x: 429, startPoint y: 141, endPoint x: 423, endPoint y: 185, distance: 44.2
click at [423, 185] on div at bounding box center [451, 161] width 96 height 89
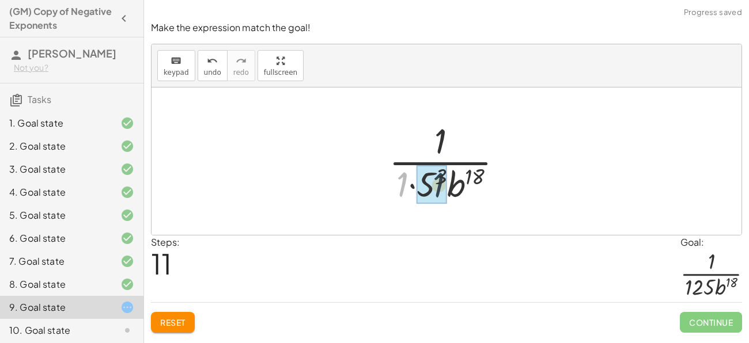
drag, startPoint x: 403, startPoint y: 184, endPoint x: 439, endPoint y: 184, distance: 36.3
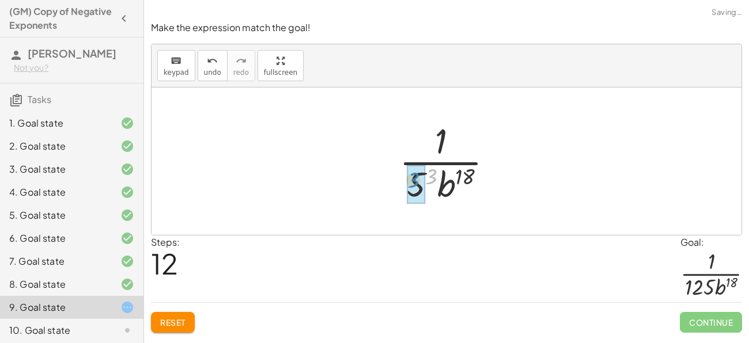
drag, startPoint x: 436, startPoint y: 183, endPoint x: 417, endPoint y: 187, distance: 19.4
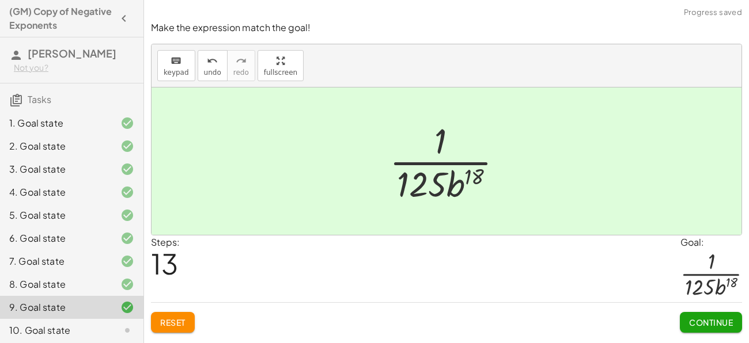
click at [713, 320] on span "Continue" at bounding box center [711, 322] width 44 height 10
